Goal: Navigation & Orientation: Find specific page/section

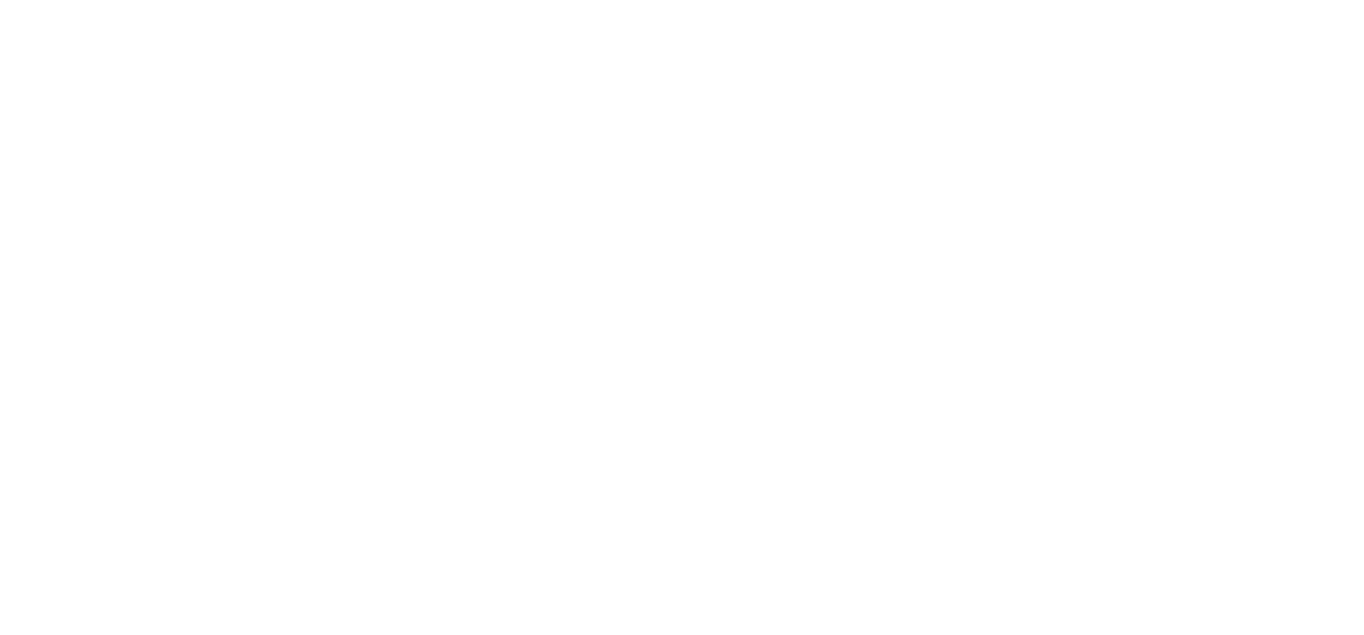
click at [860, 6] on main at bounding box center [682, 6] width 1352 height 0
